Goal: Task Accomplishment & Management: Use online tool/utility

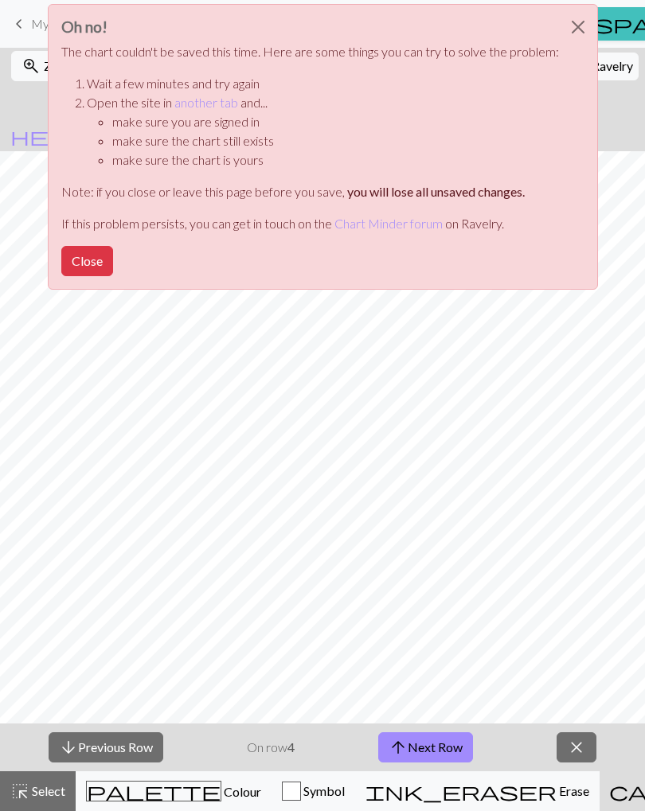
click at [571, 25] on button "Close" at bounding box center [578, 27] width 38 height 45
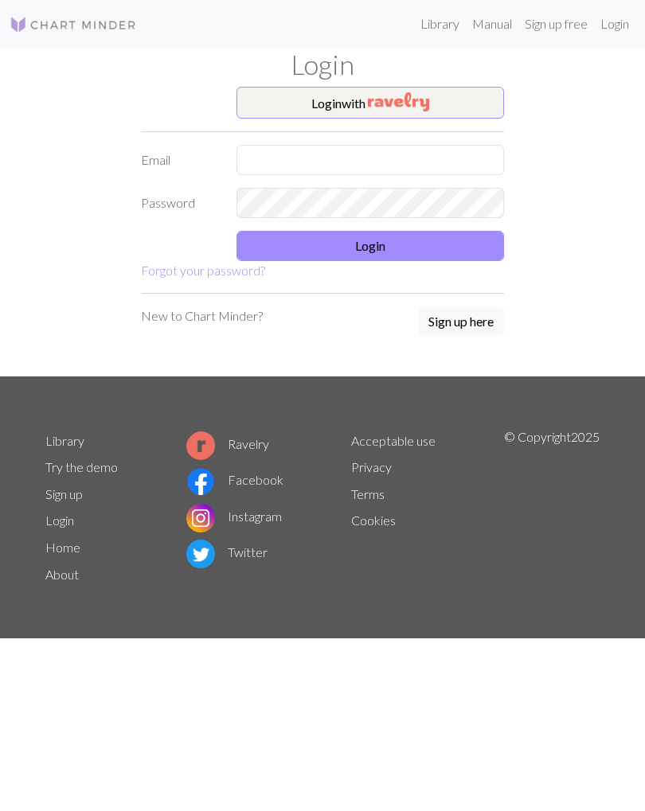
click at [428, 99] on img "button" at bounding box center [398, 101] width 61 height 19
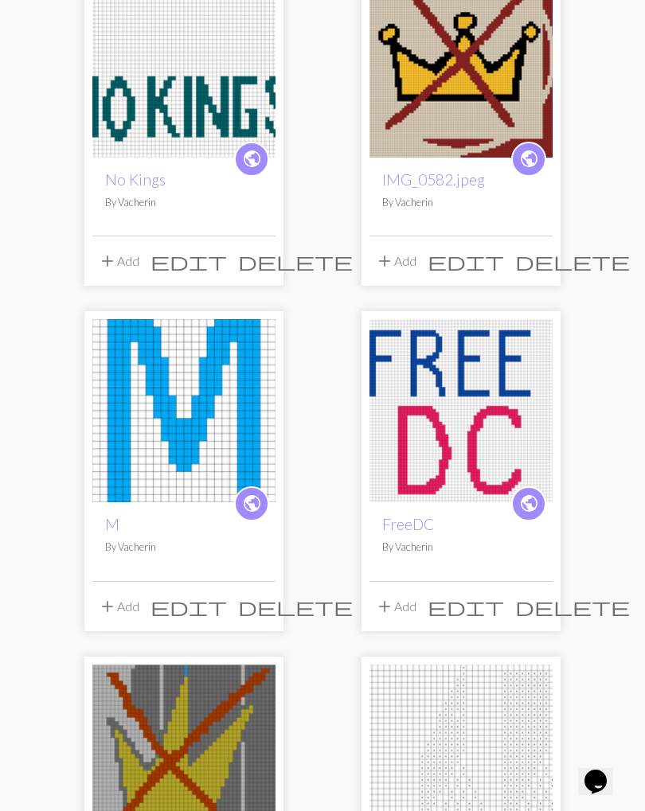
scroll to position [295, 0]
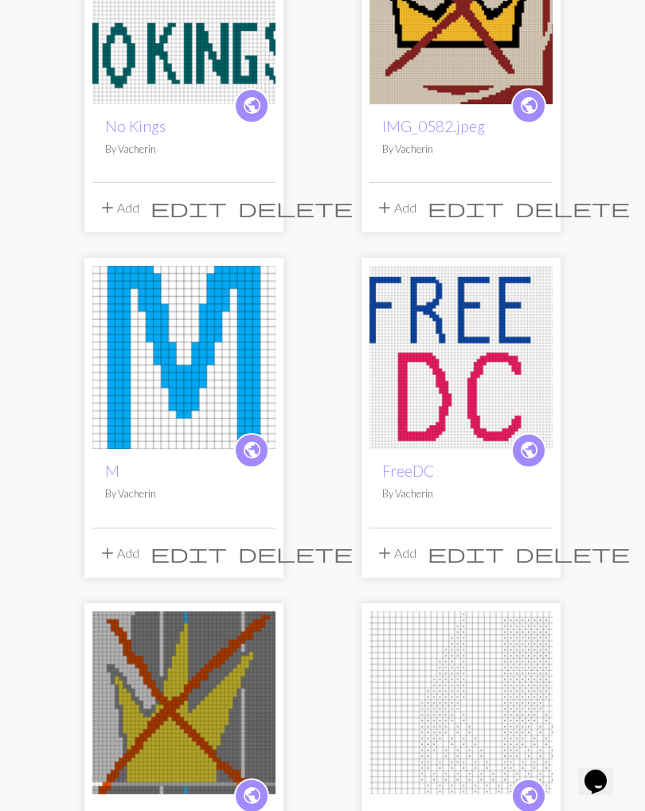
click at [209, 726] on img at bounding box center [183, 703] width 183 height 183
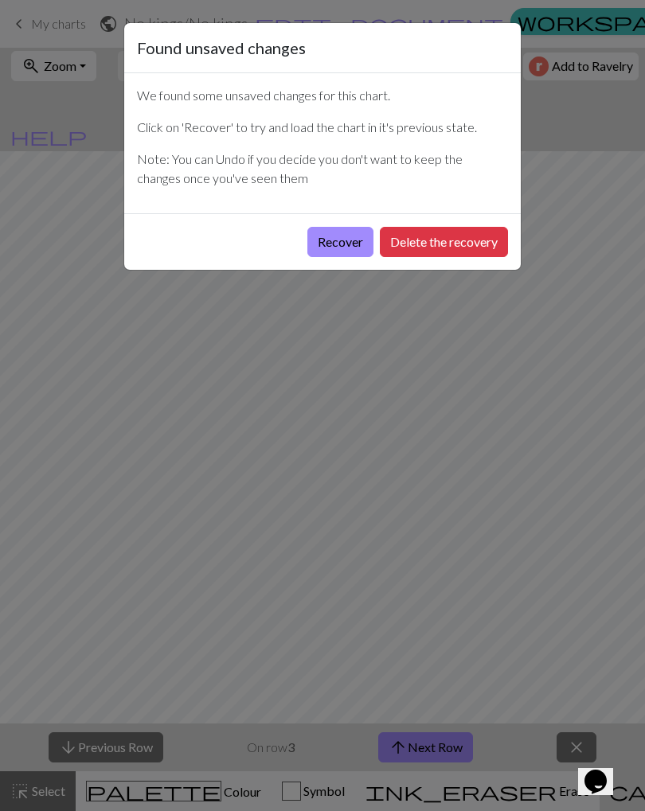
click at [350, 254] on button "Recover" at bounding box center [340, 242] width 66 height 30
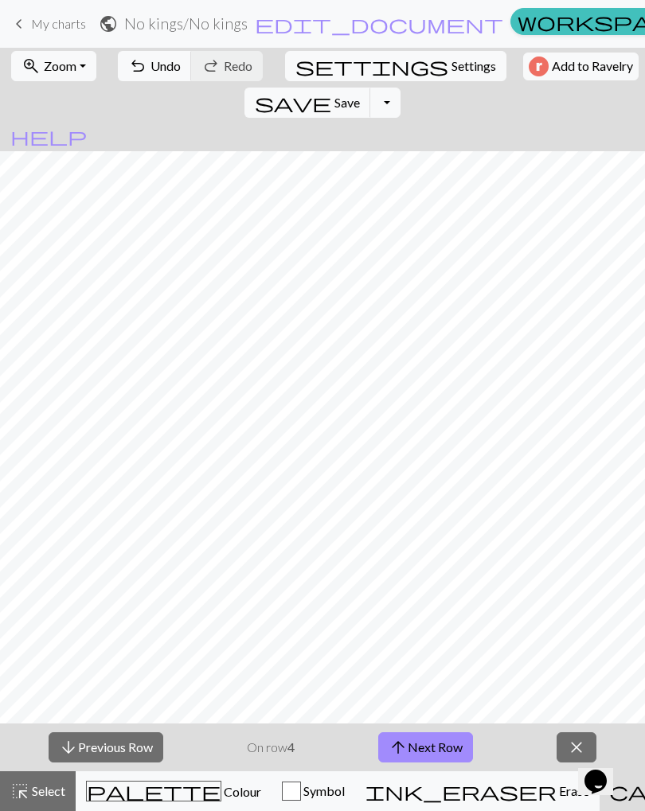
click at [221, 797] on span "Colour" at bounding box center [241, 791] width 40 height 15
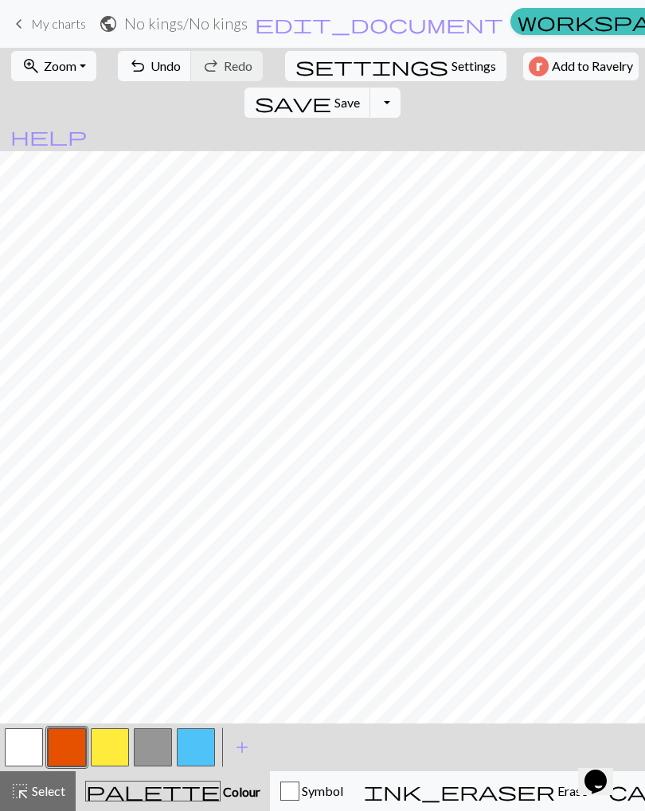
click at [151, 754] on button "button" at bounding box center [153, 748] width 38 height 38
click at [46, 80] on button "zoom_in Zoom Zoom" at bounding box center [53, 66] width 85 height 30
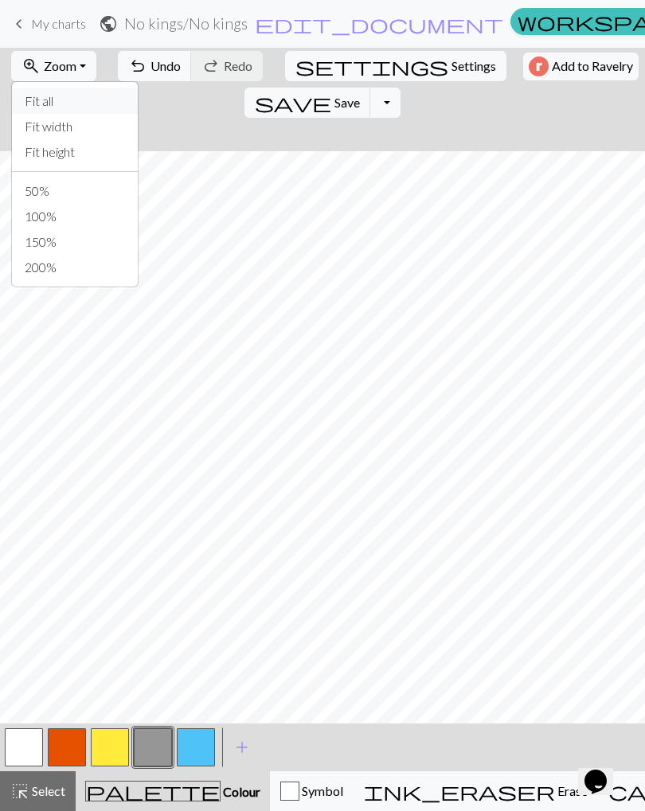
click at [39, 108] on button "Fit all" at bounding box center [75, 100] width 126 height 25
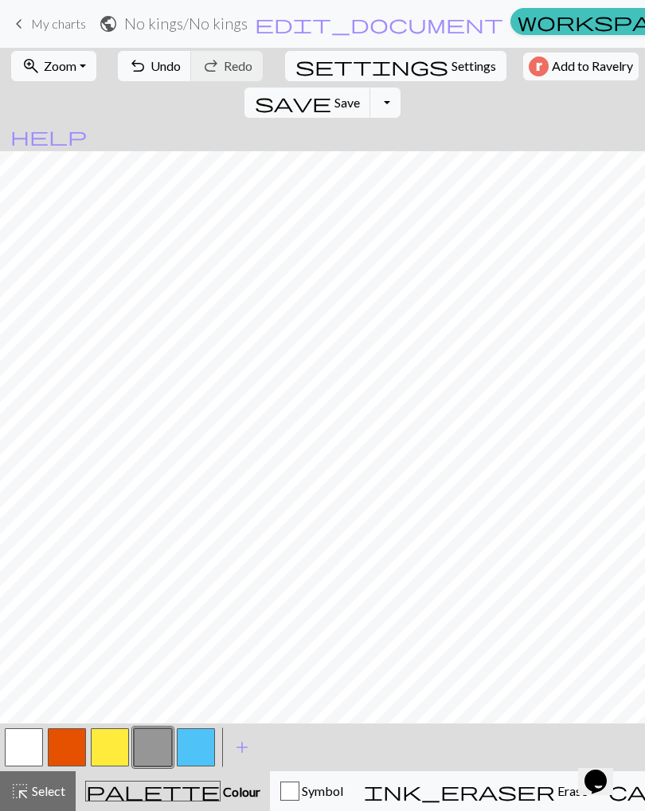
click at [110, 740] on button "button" at bounding box center [110, 748] width 38 height 38
click at [67, 72] on span "Zoom" at bounding box center [60, 65] width 33 height 15
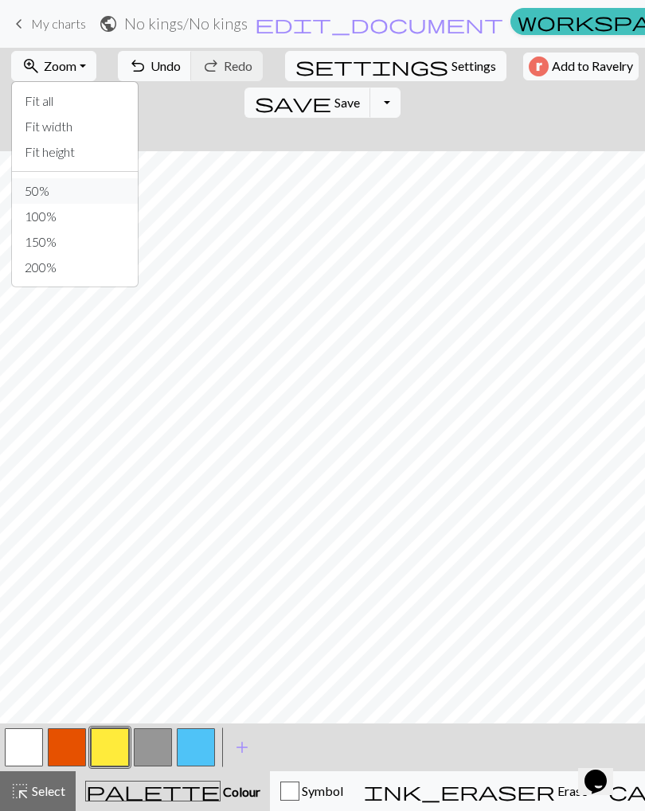
click at [29, 193] on button "50%" at bounding box center [75, 190] width 126 height 25
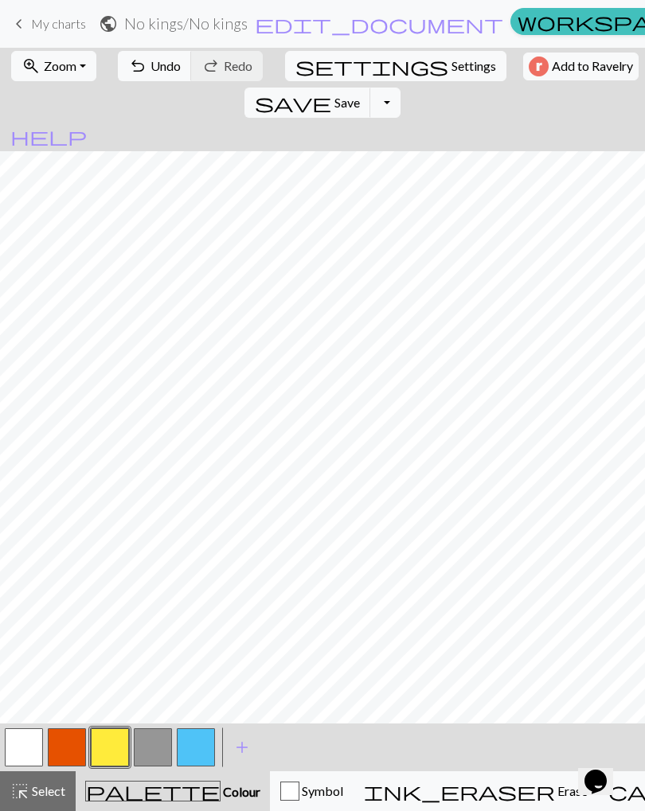
click at [45, 80] on button "zoom_in Zoom Zoom" at bounding box center [53, 66] width 85 height 30
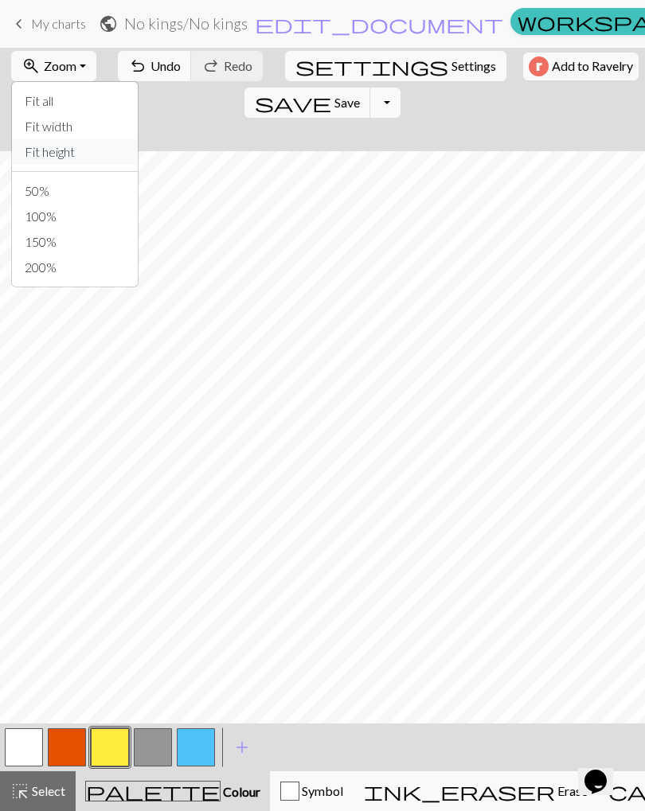
click at [40, 162] on button "Fit height" at bounding box center [75, 151] width 126 height 25
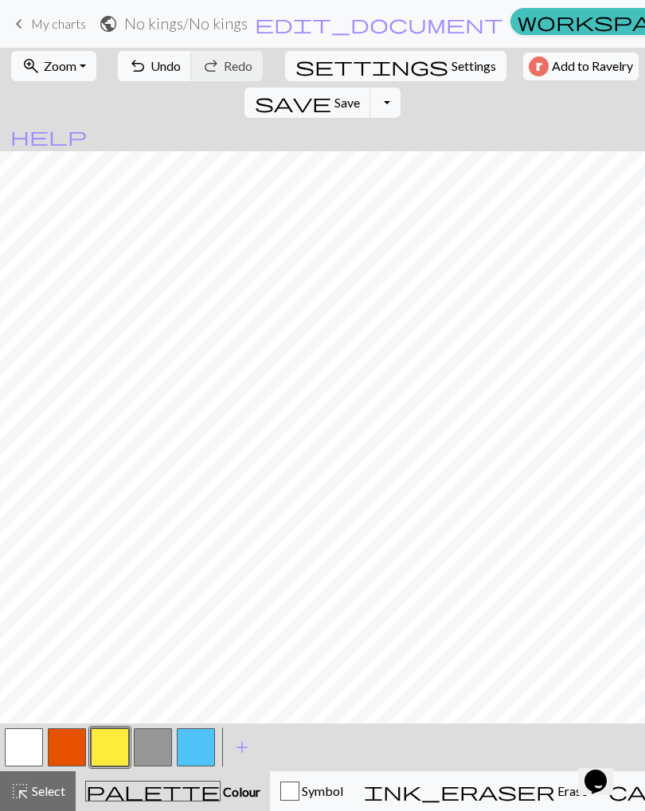
click at [33, 71] on span "zoom_in" at bounding box center [30, 66] width 19 height 22
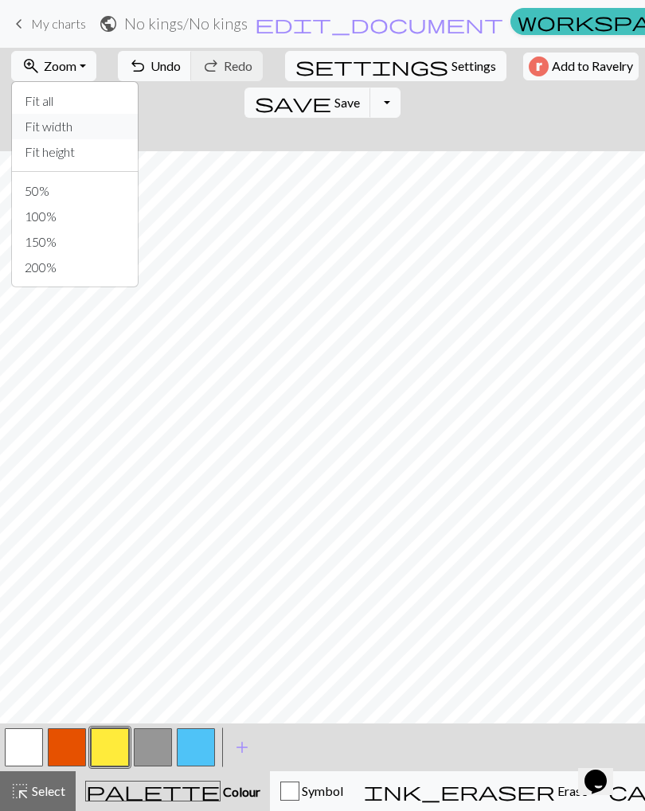
click at [43, 128] on button "Fit width" at bounding box center [75, 126] width 126 height 25
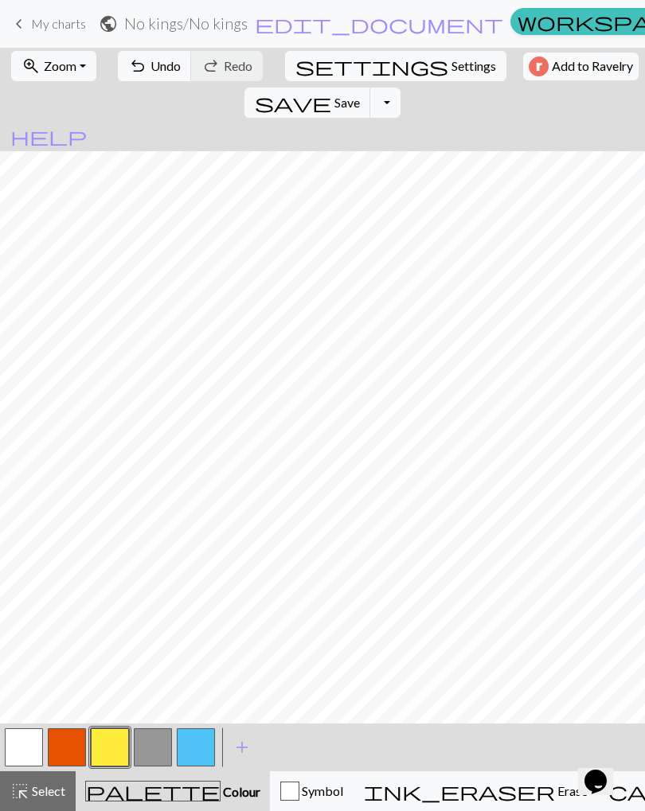
click at [360, 95] on span "Save" at bounding box center [346, 102] width 25 height 15
click at [29, 25] on div "Chart saved" at bounding box center [322, 31] width 645 height 63
